Goal: Navigation & Orientation: Find specific page/section

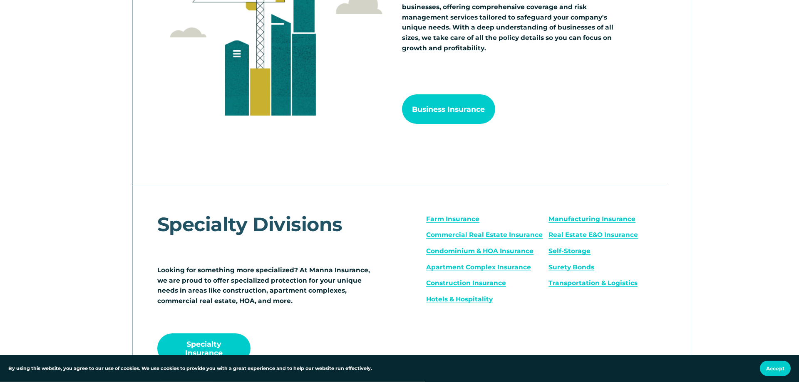
scroll to position [1061, 0]
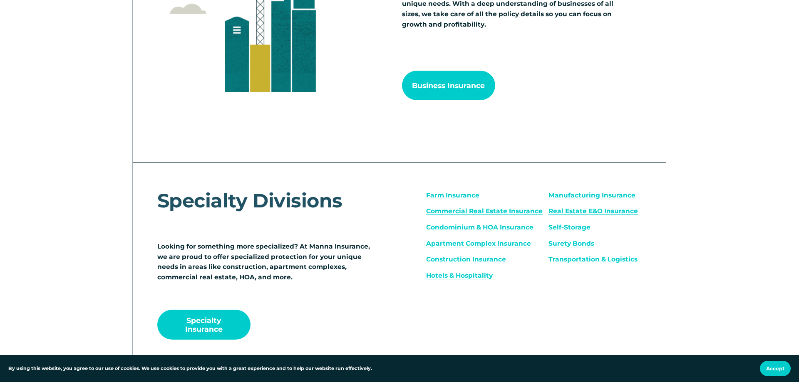
drag, startPoint x: 779, startPoint y: 365, endPoint x: 781, endPoint y: 370, distance: 5.4
click at [781, 370] on button "Accept" at bounding box center [775, 368] width 31 height 15
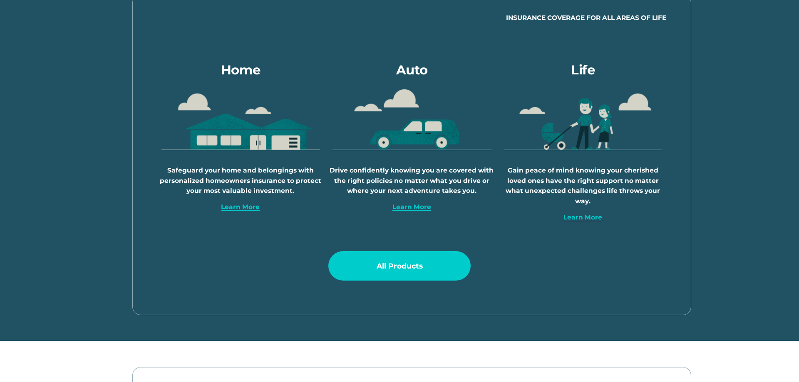
scroll to position [0, 0]
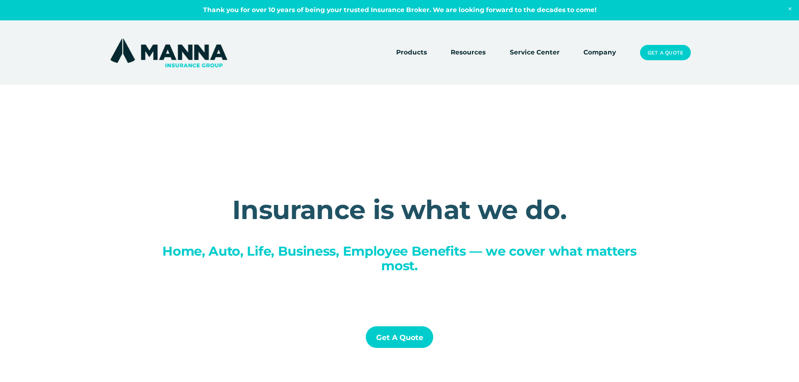
click at [532, 53] on link "Service Center" at bounding box center [535, 53] width 50 height 12
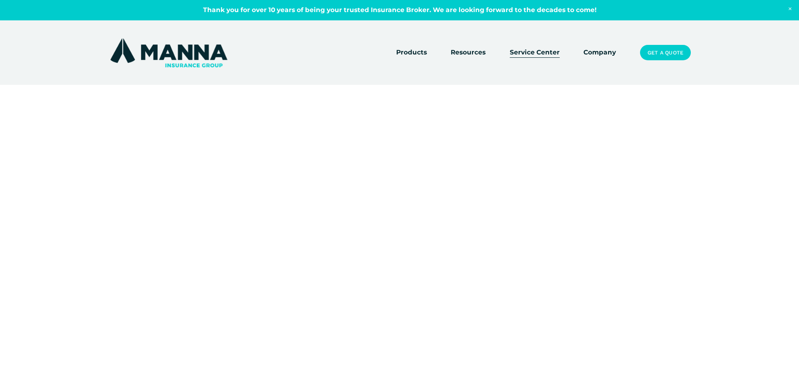
click at [181, 53] on img at bounding box center [168, 53] width 121 height 32
